Goal: Information Seeking & Learning: Learn about a topic

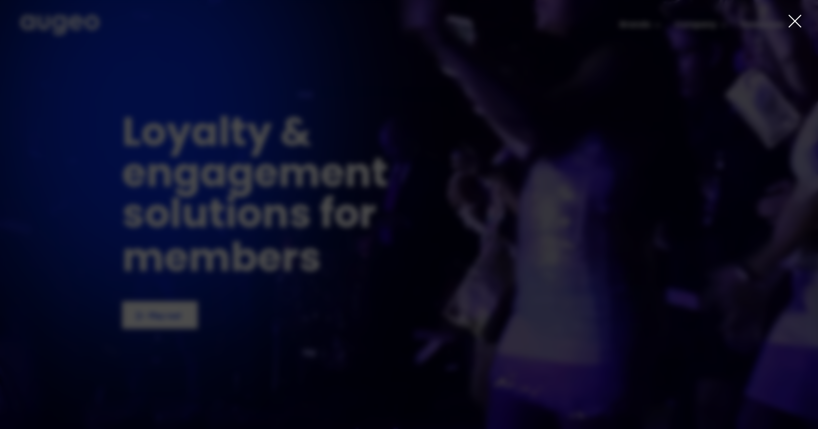
click at [788, 25] on icon at bounding box center [795, 21] width 15 height 15
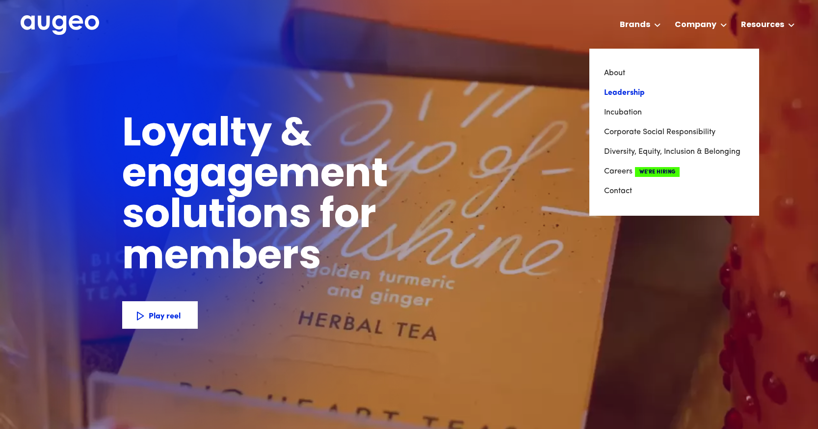
click at [629, 91] on link "Leadership" at bounding box center [674, 93] width 140 height 20
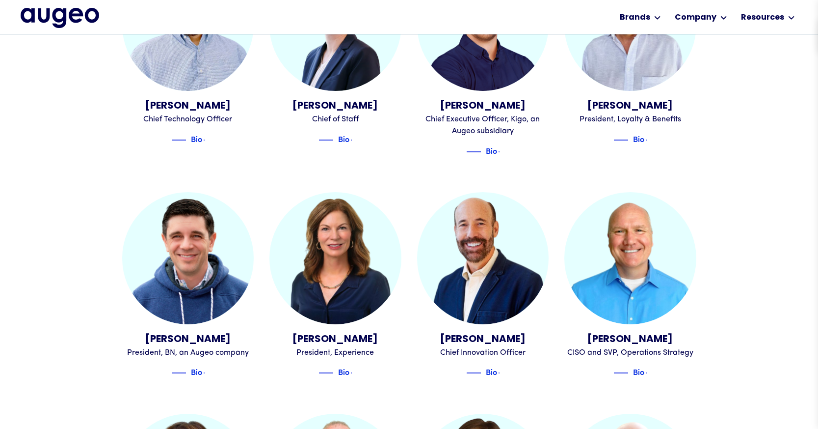
scroll to position [675, 0]
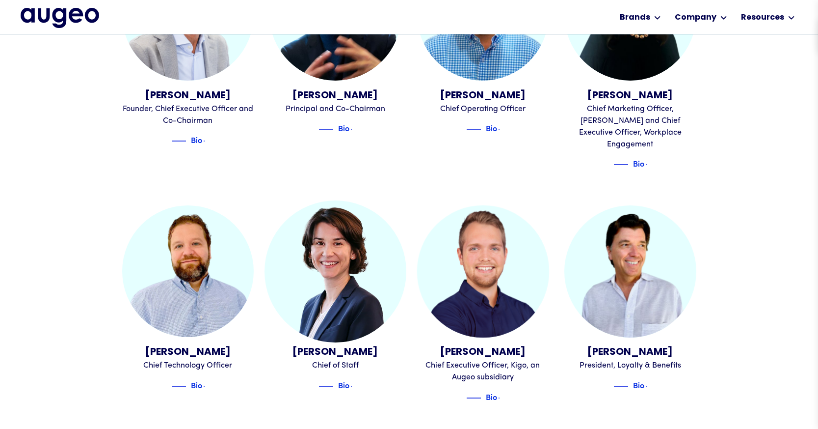
click at [353, 308] on img at bounding box center [336, 271] width 142 height 142
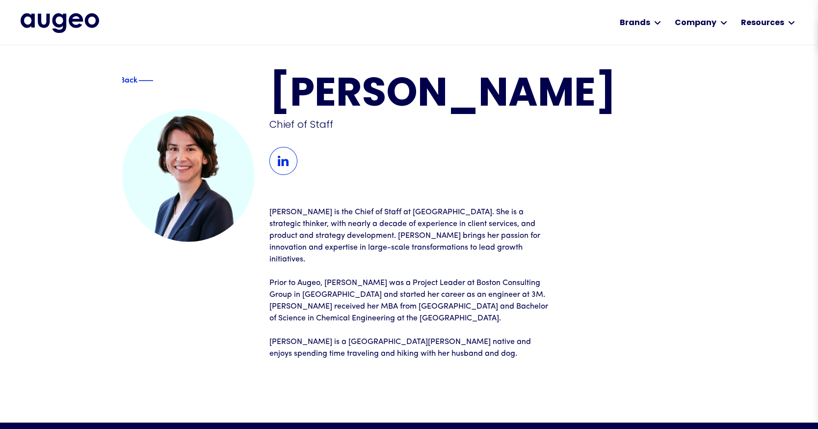
scroll to position [0, 0]
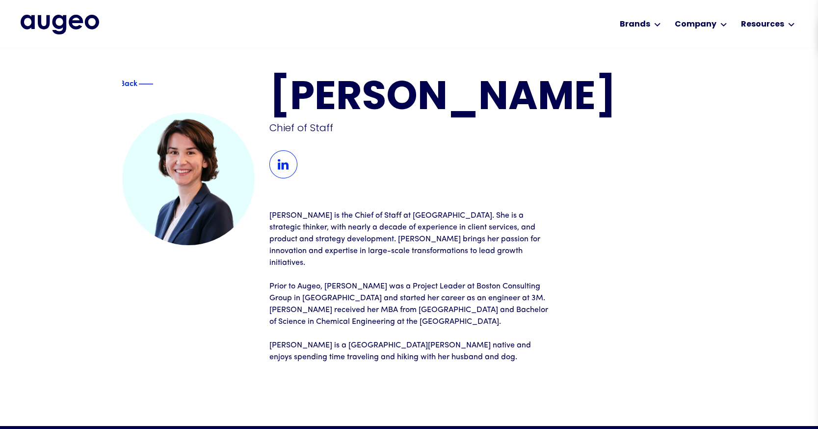
click at [280, 178] on img at bounding box center [283, 164] width 28 height 28
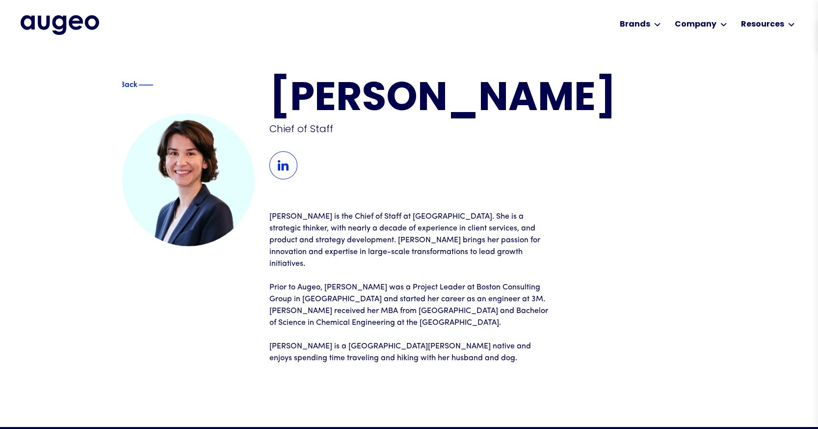
scroll to position [0, 0]
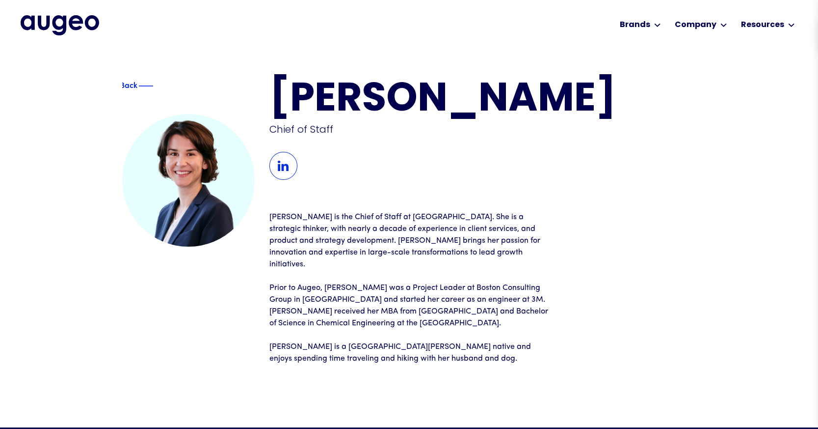
click at [285, 180] on img at bounding box center [283, 166] width 28 height 28
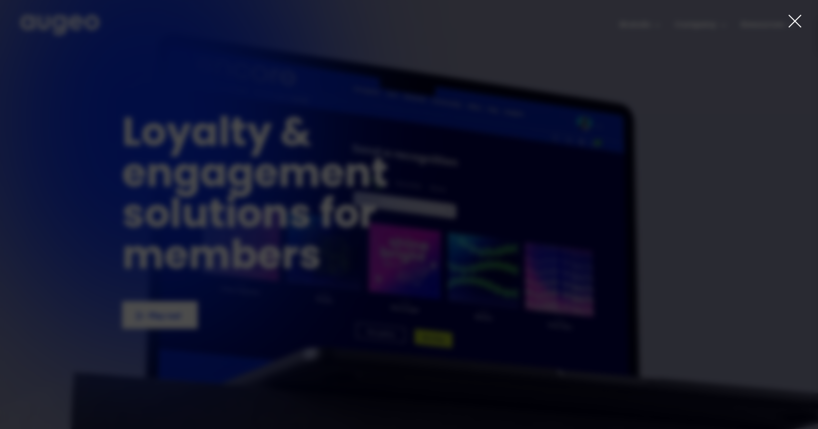
click at [790, 19] on icon at bounding box center [795, 21] width 15 height 15
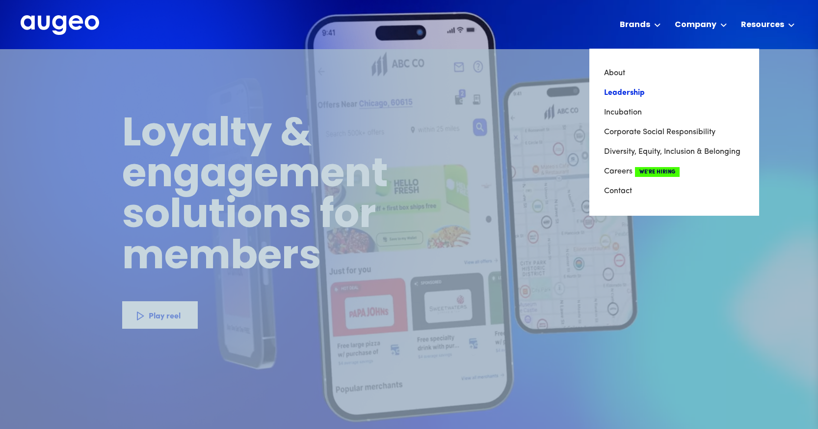
click at [640, 92] on link "Leadership" at bounding box center [674, 93] width 140 height 20
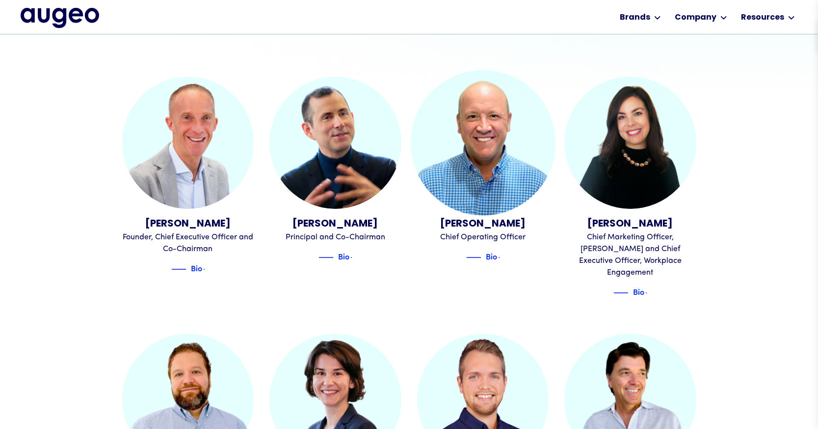
click at [495, 183] on img at bounding box center [482, 142] width 145 height 145
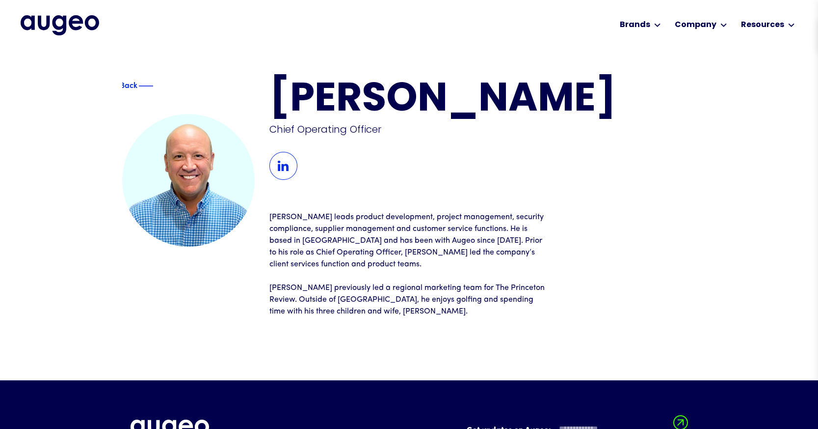
click at [143, 81] on img at bounding box center [145, 86] width 15 height 12
